Goal: Navigation & Orientation: Find specific page/section

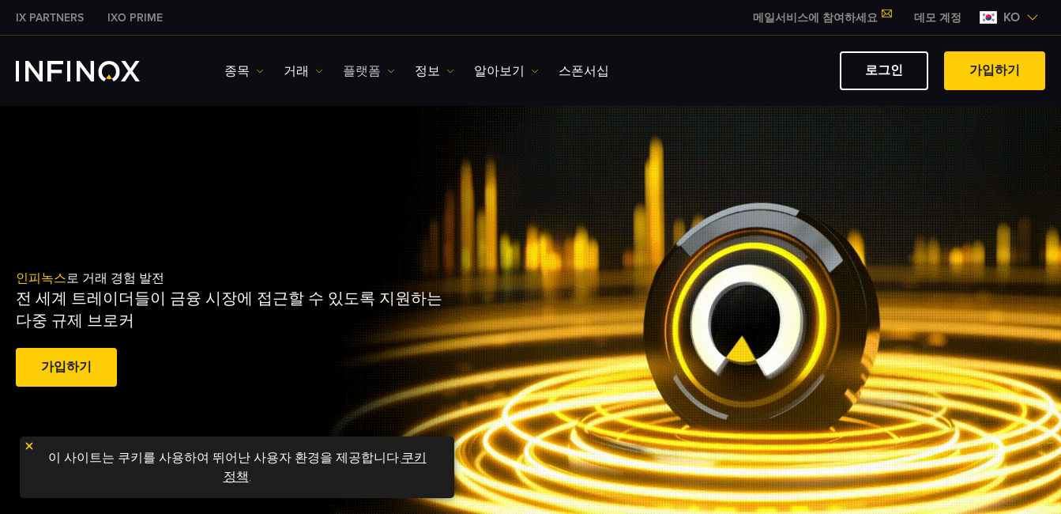
click at [360, 73] on link "플랫폼" at bounding box center [369, 71] width 52 height 19
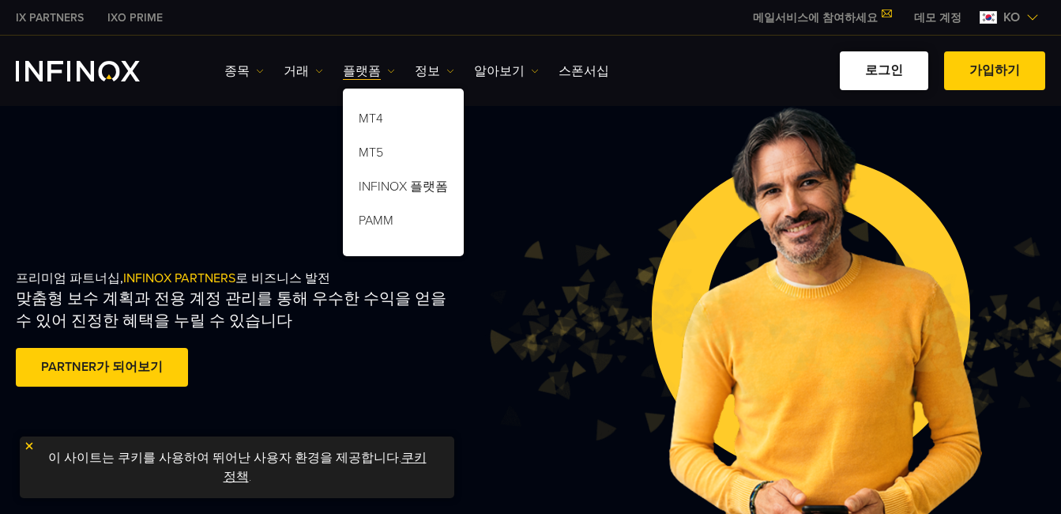
click at [871, 63] on link "로그인" at bounding box center [884, 70] width 88 height 39
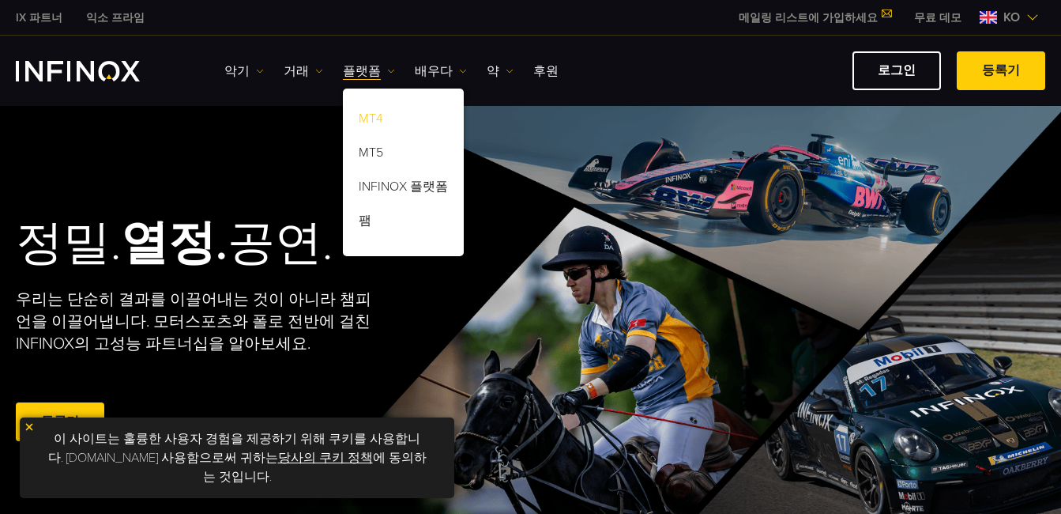
click at [367, 119] on link "MT4" at bounding box center [403, 121] width 121 height 34
